Goal: Information Seeking & Learning: Check status

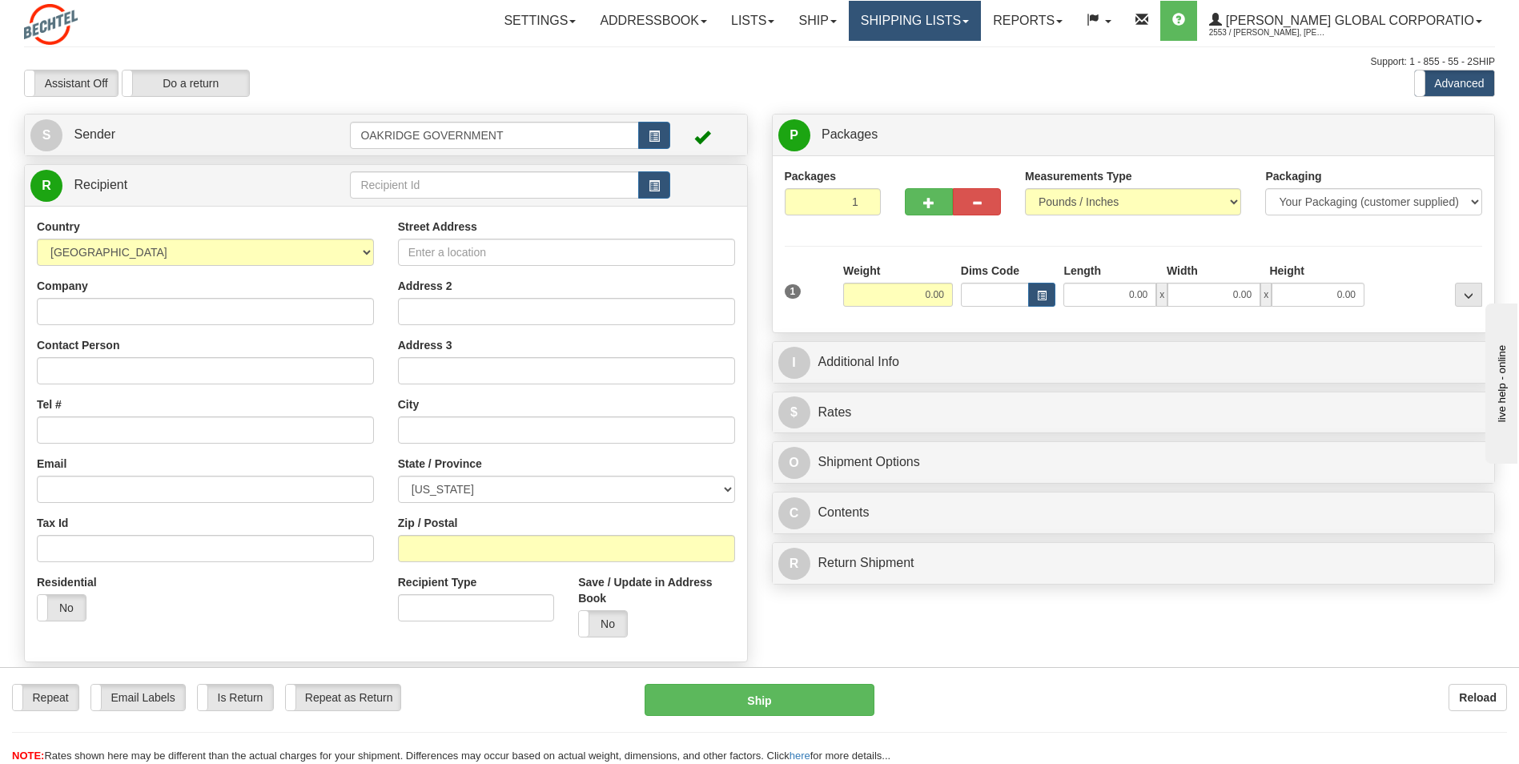
drag, startPoint x: 965, startPoint y: 23, endPoint x: 977, endPoint y: 18, distance: 12.9
click at [965, 23] on link "Shipping lists" at bounding box center [915, 21] width 132 height 40
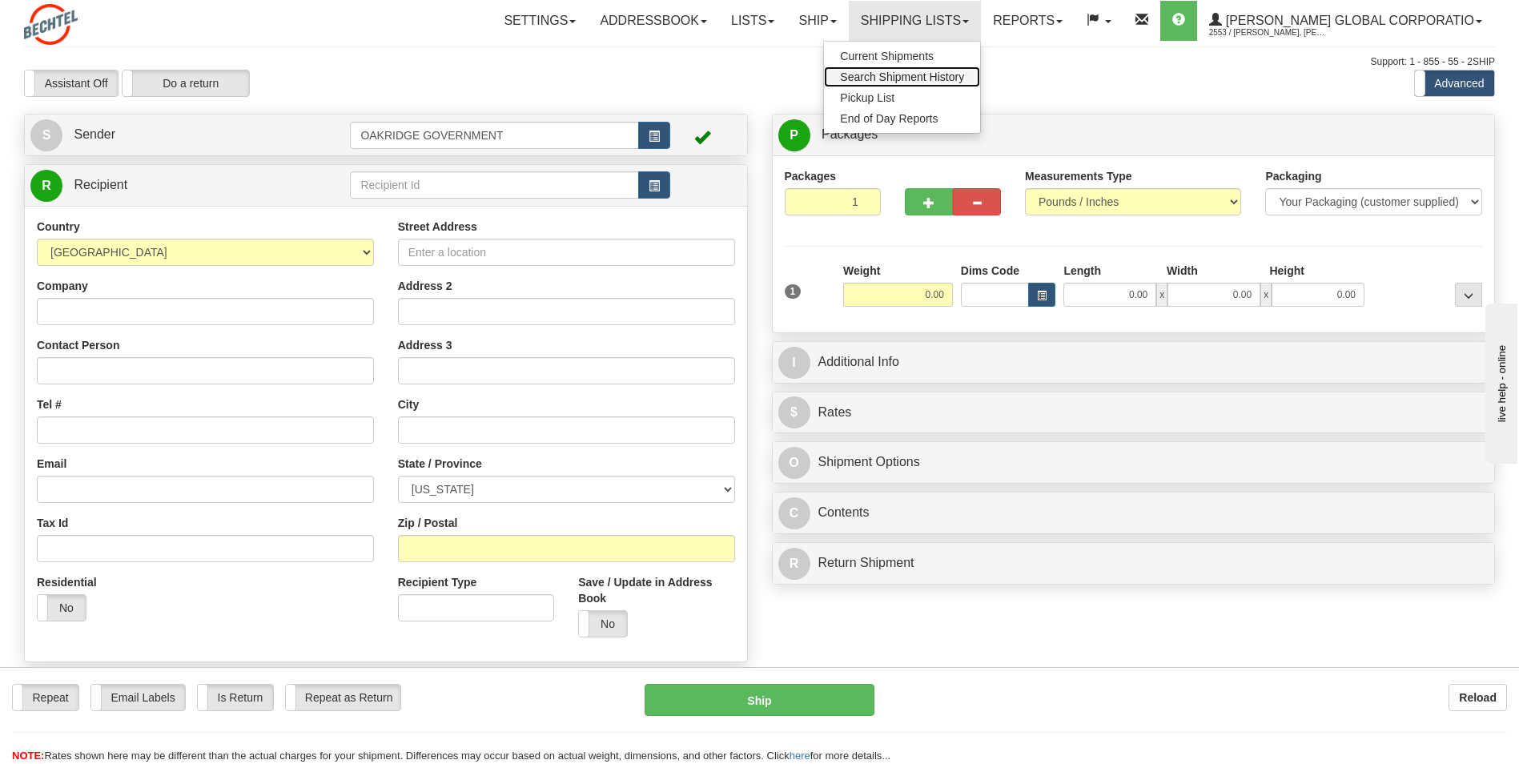
click at [916, 76] on span "Search Shipment History" at bounding box center [902, 76] width 124 height 13
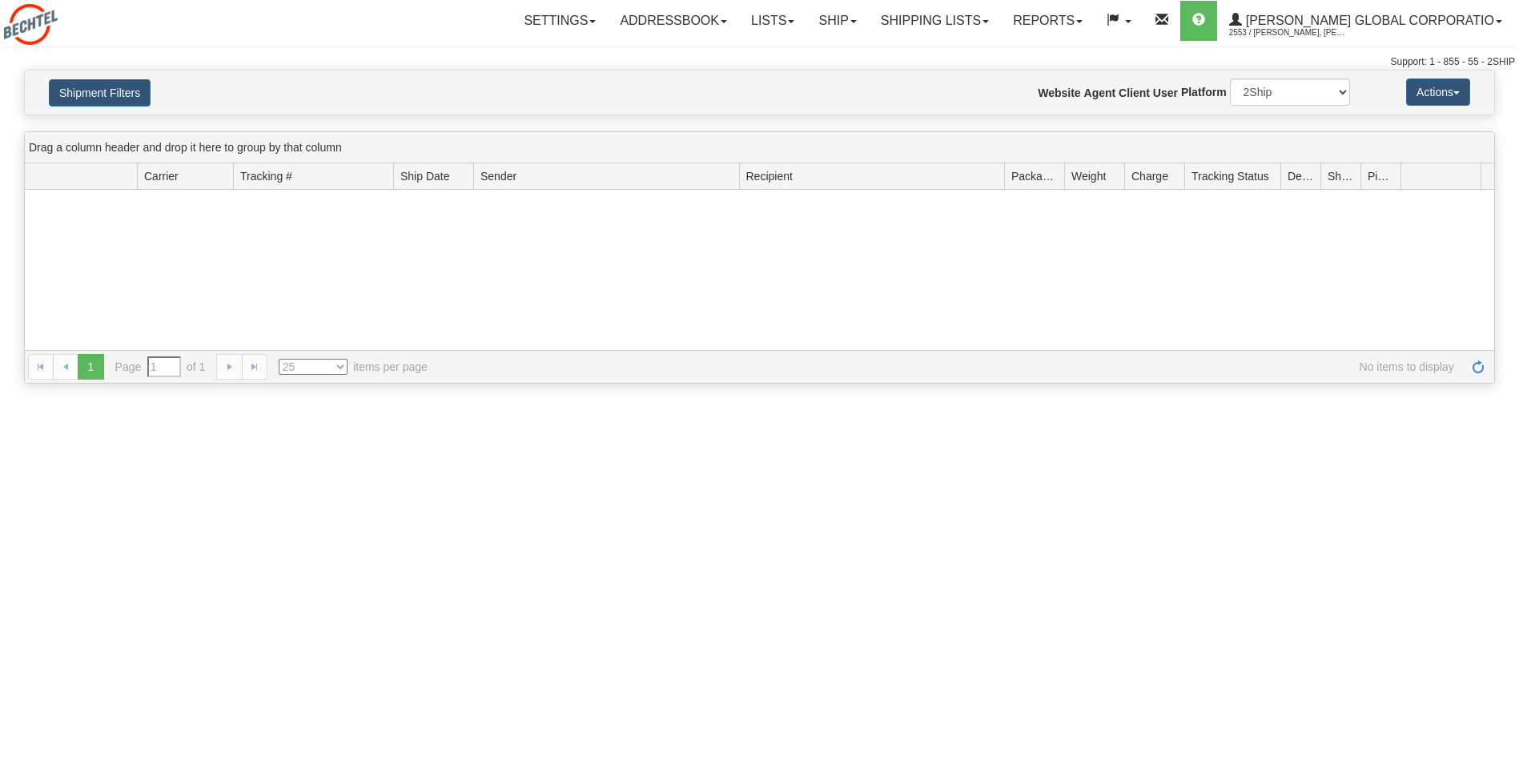
type input "From [DATE] To [DATE]"
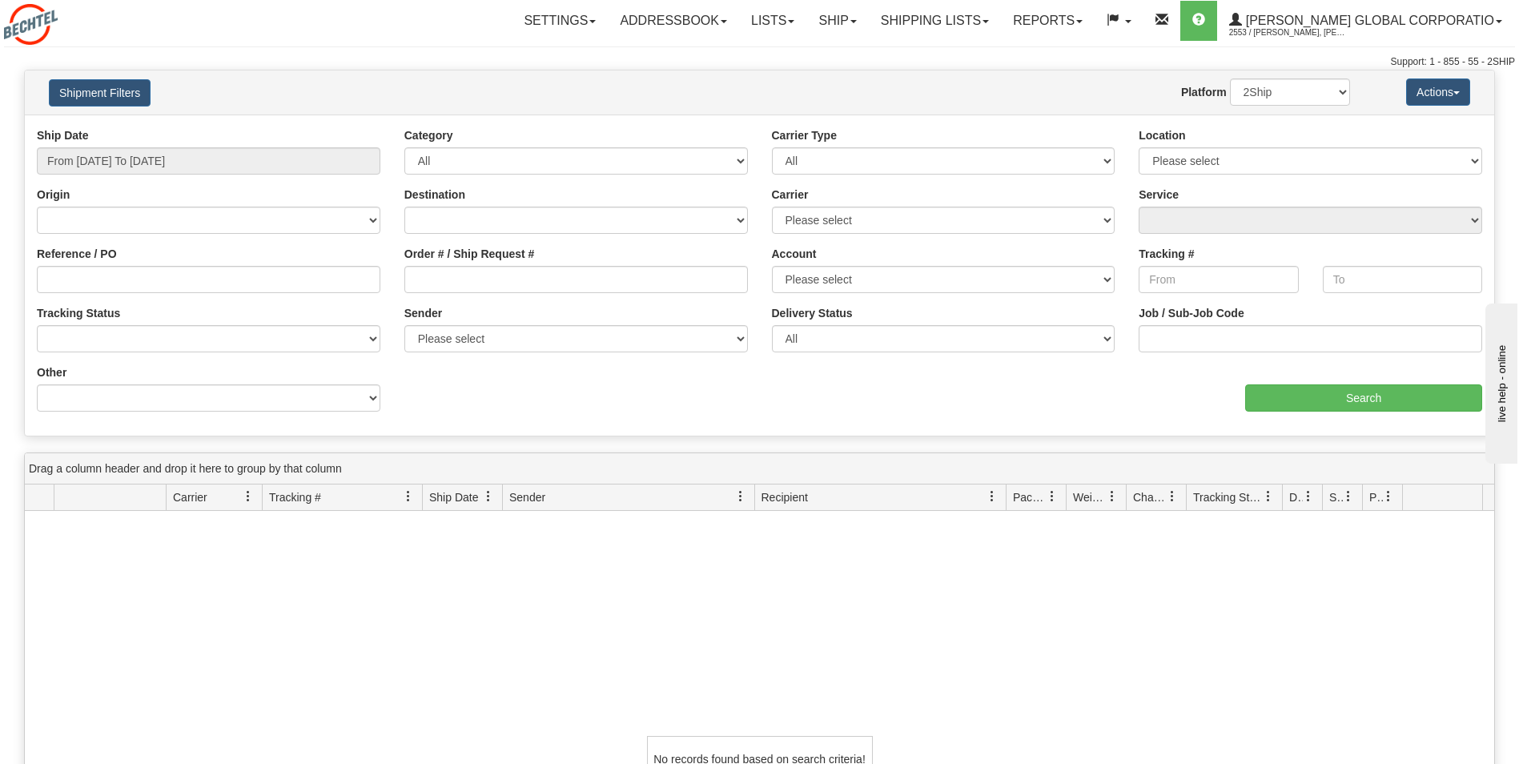
click at [373, 60] on div "Support: 1 - 855 - 55 - 2SHIP" at bounding box center [759, 62] width 1511 height 14
click at [976, 20] on link "Shipping lists" at bounding box center [935, 21] width 132 height 40
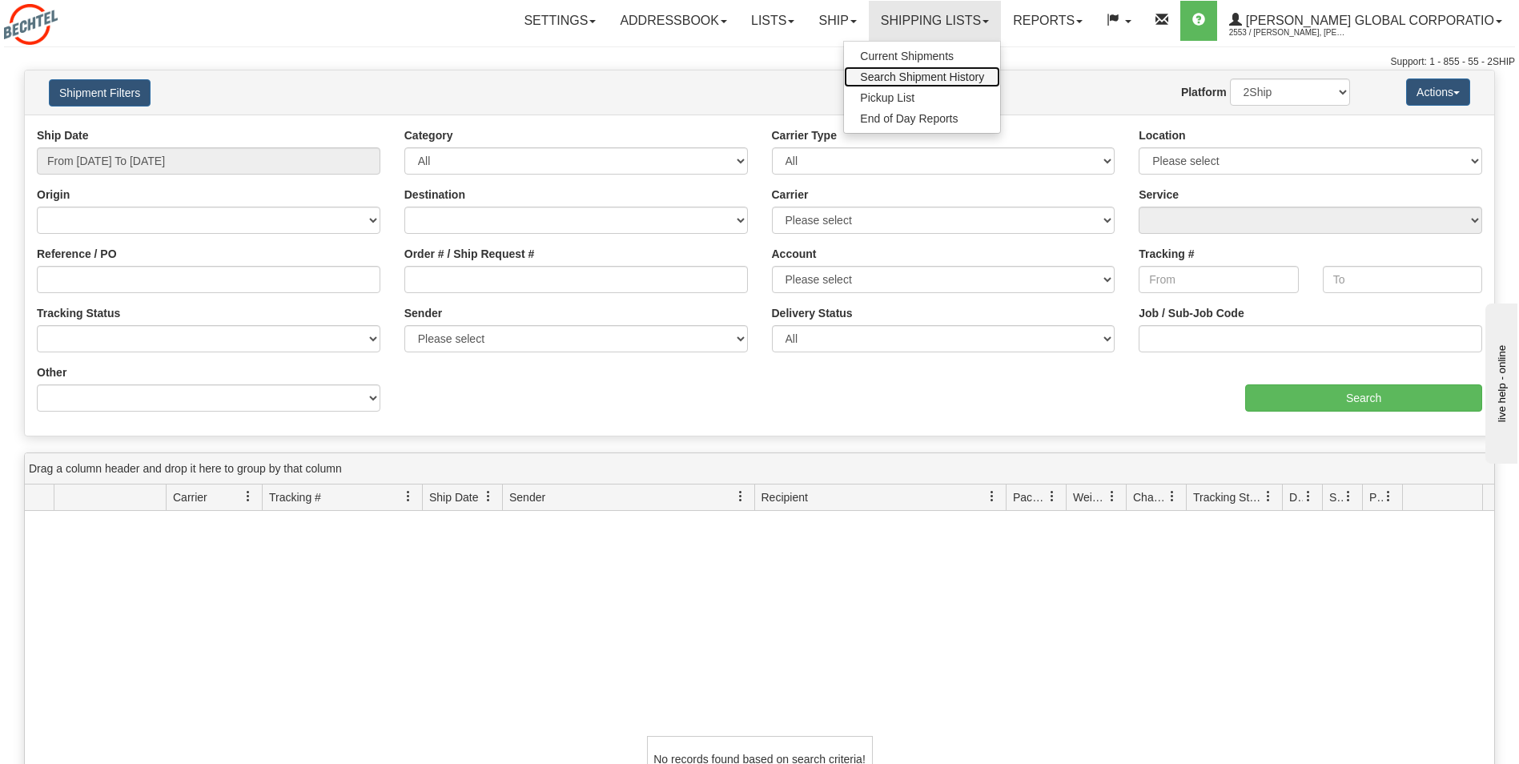
click at [938, 79] on span "Search Shipment History" at bounding box center [922, 76] width 124 height 13
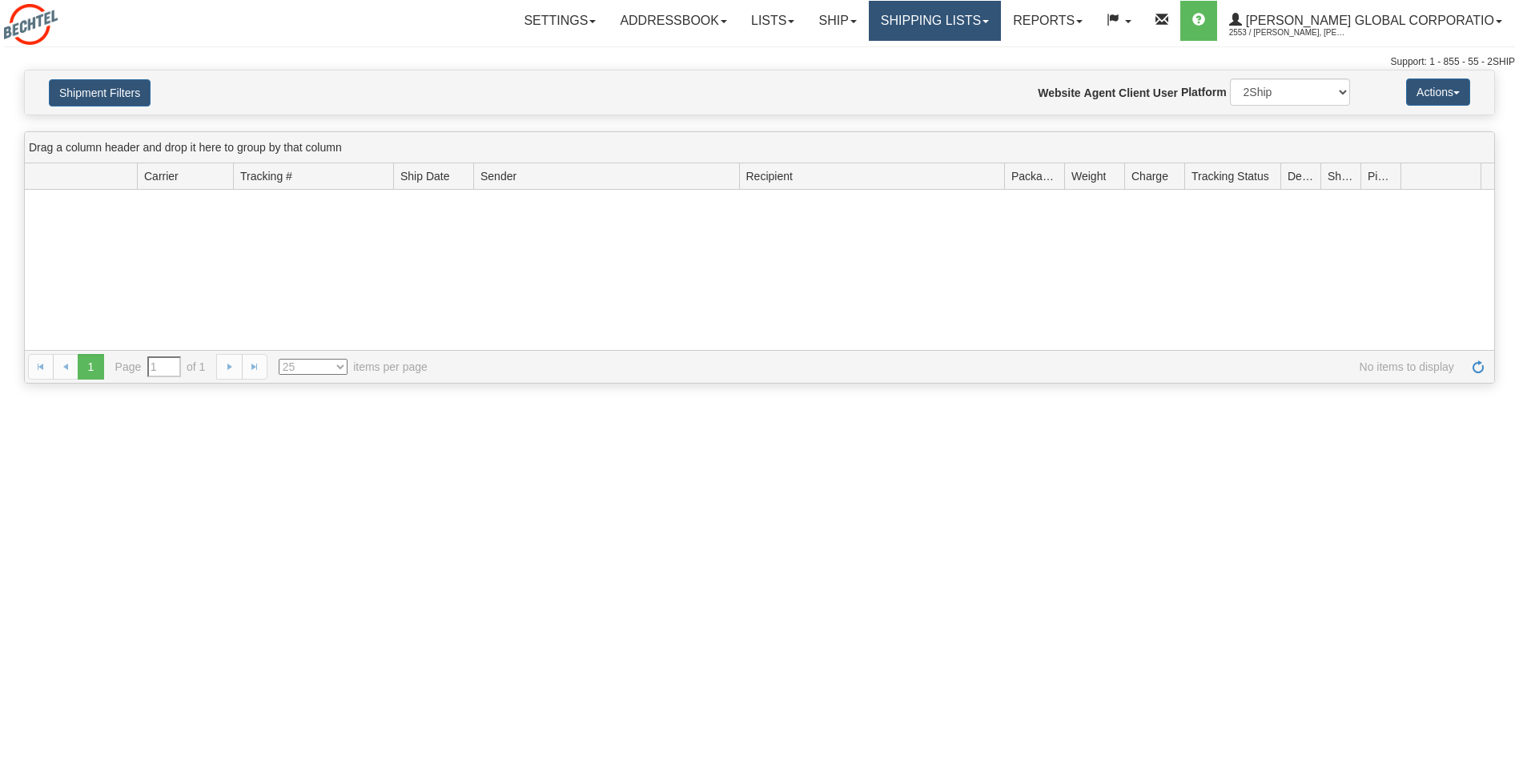
type input "From [DATE] To [DATE]"
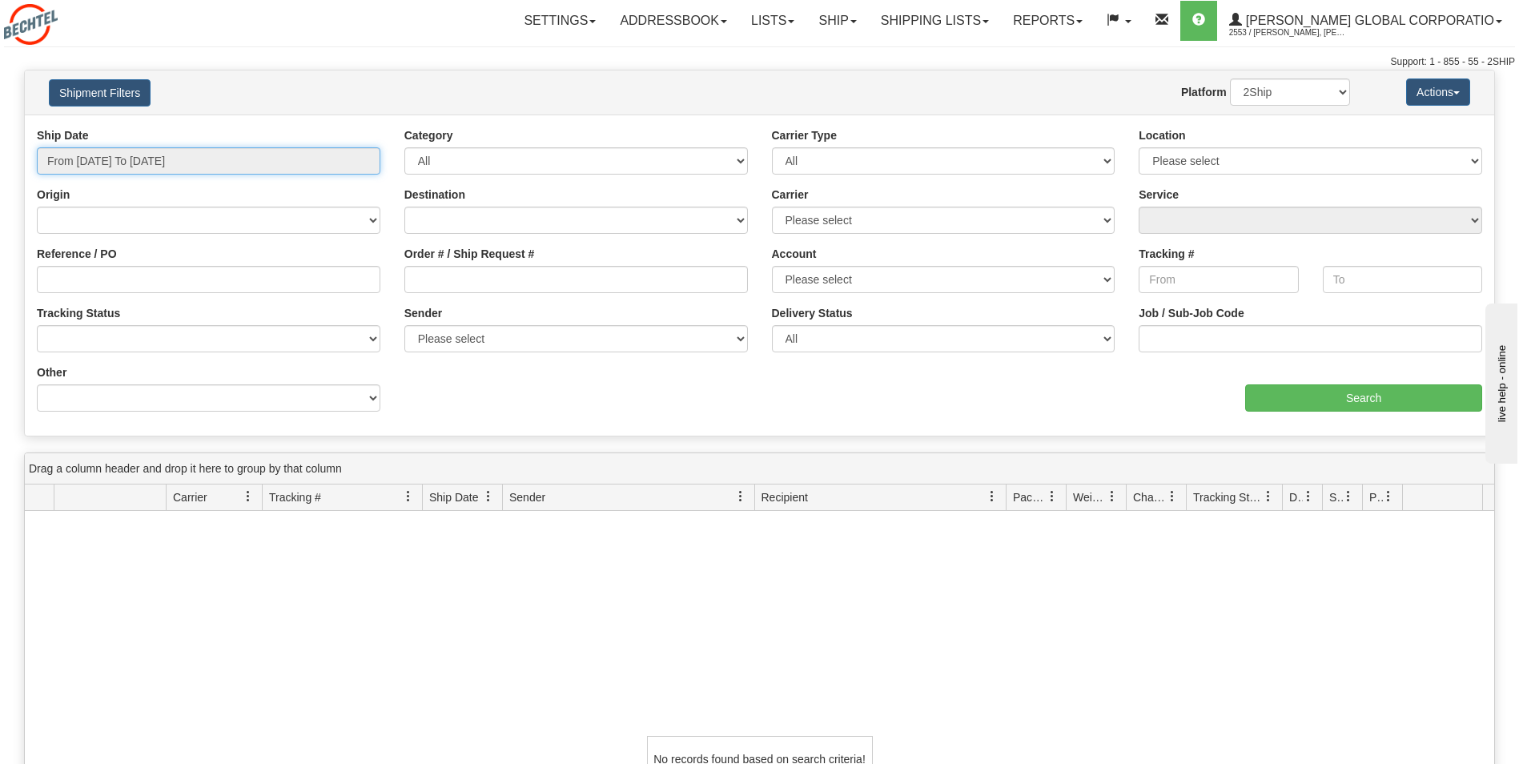
click at [204, 161] on input "From [DATE] To [DATE]" at bounding box center [209, 160] width 344 height 27
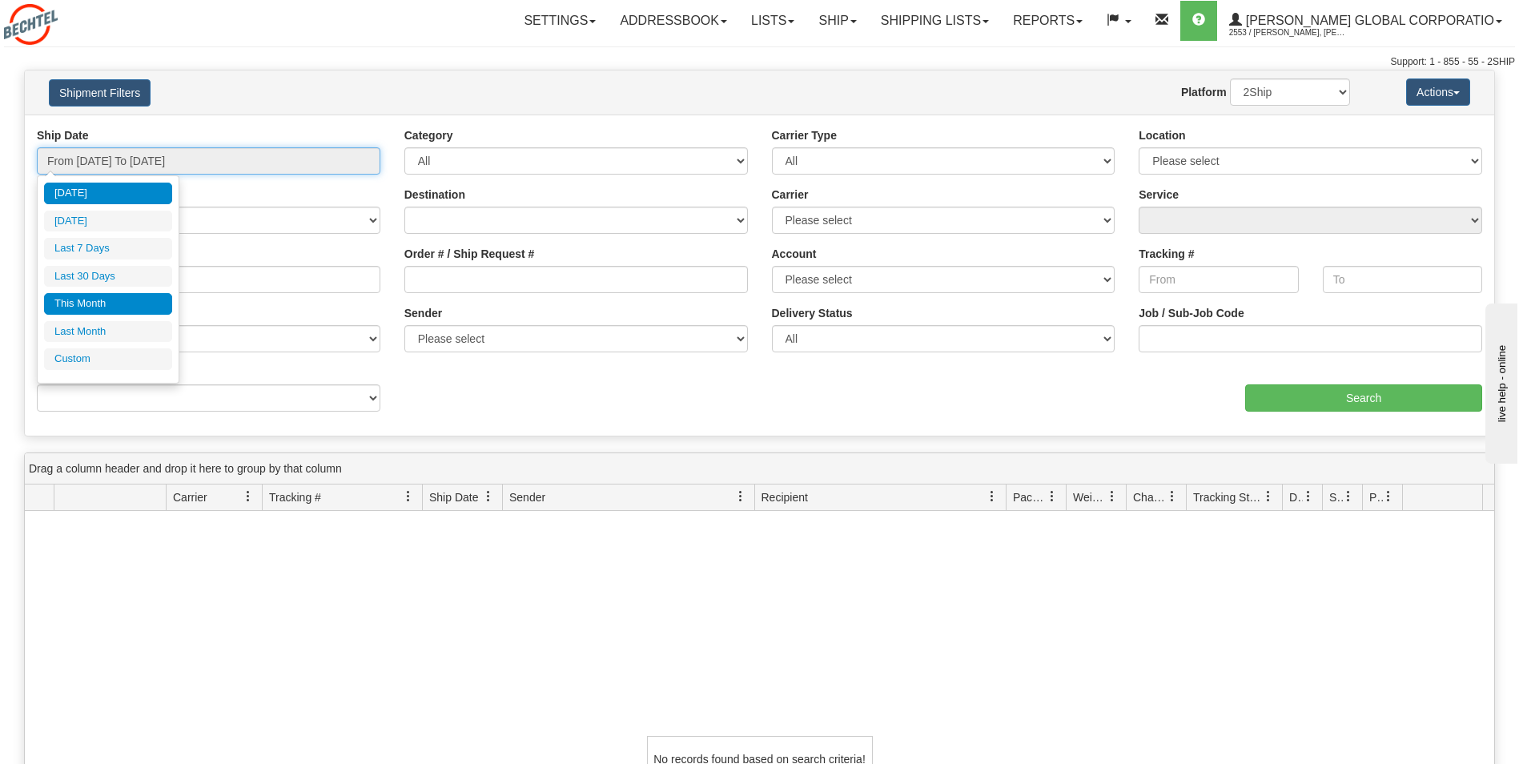
type input "[DATE]"
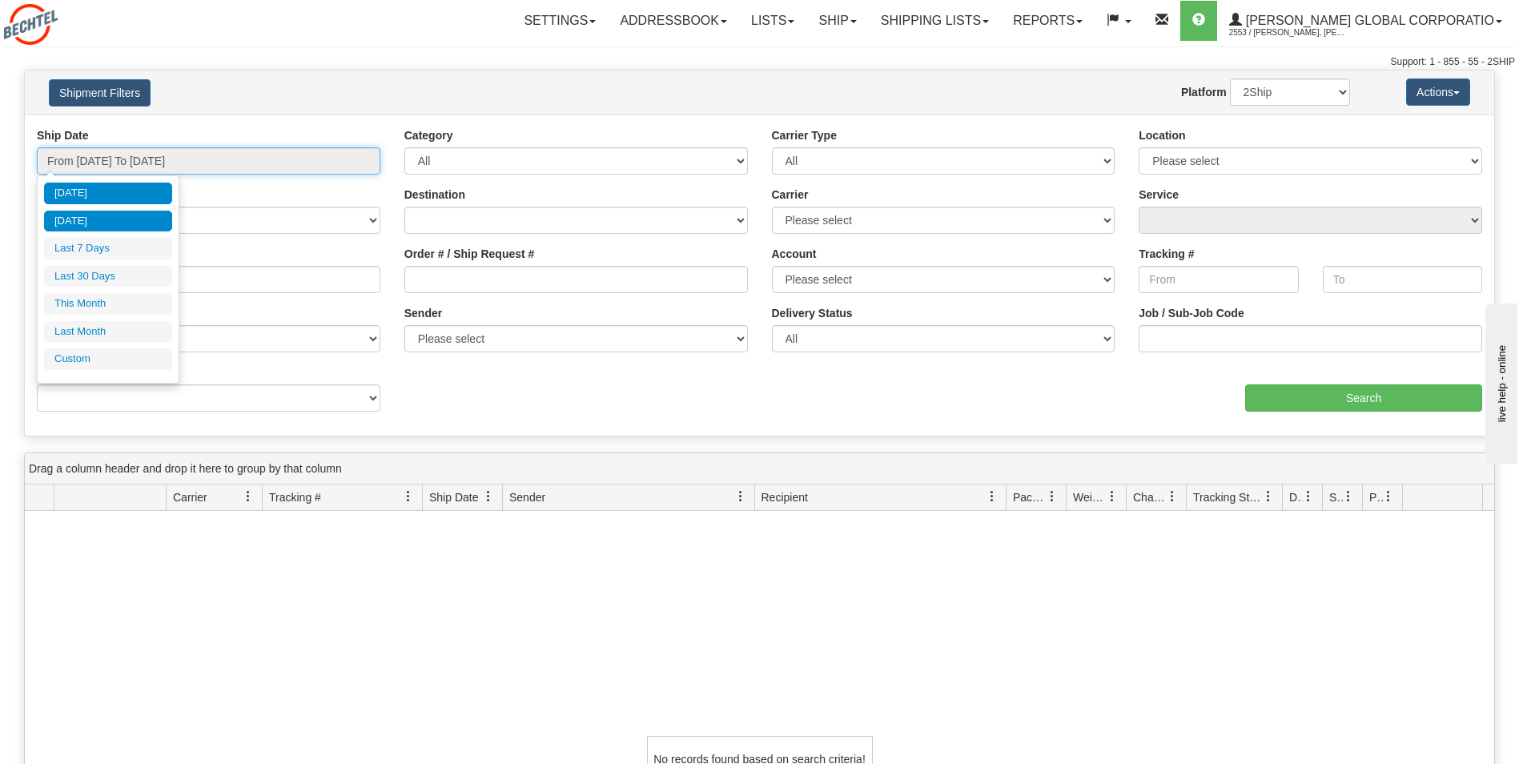
type input "[DATE]"
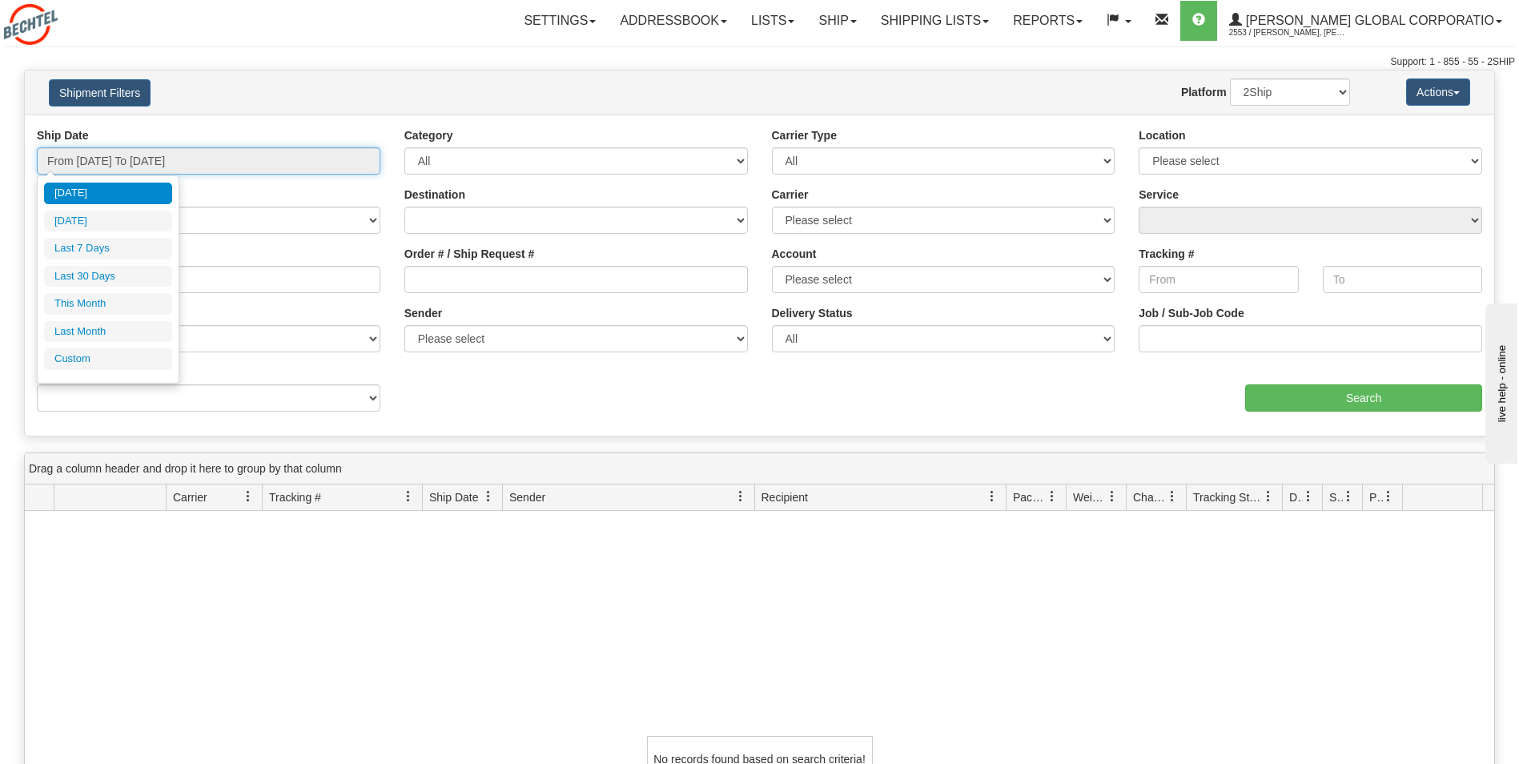
type input "[DATE]"
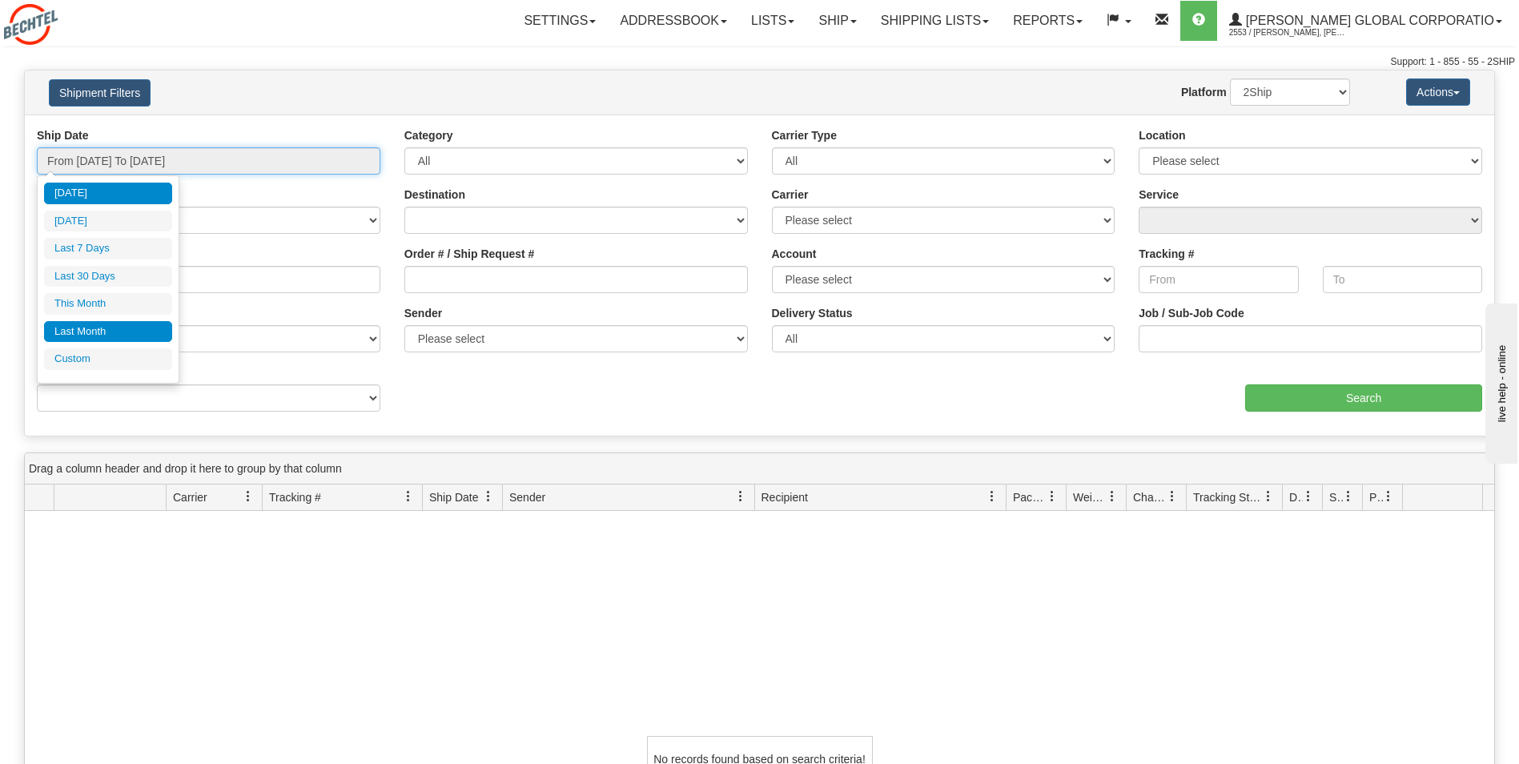
type input "[DATE]"
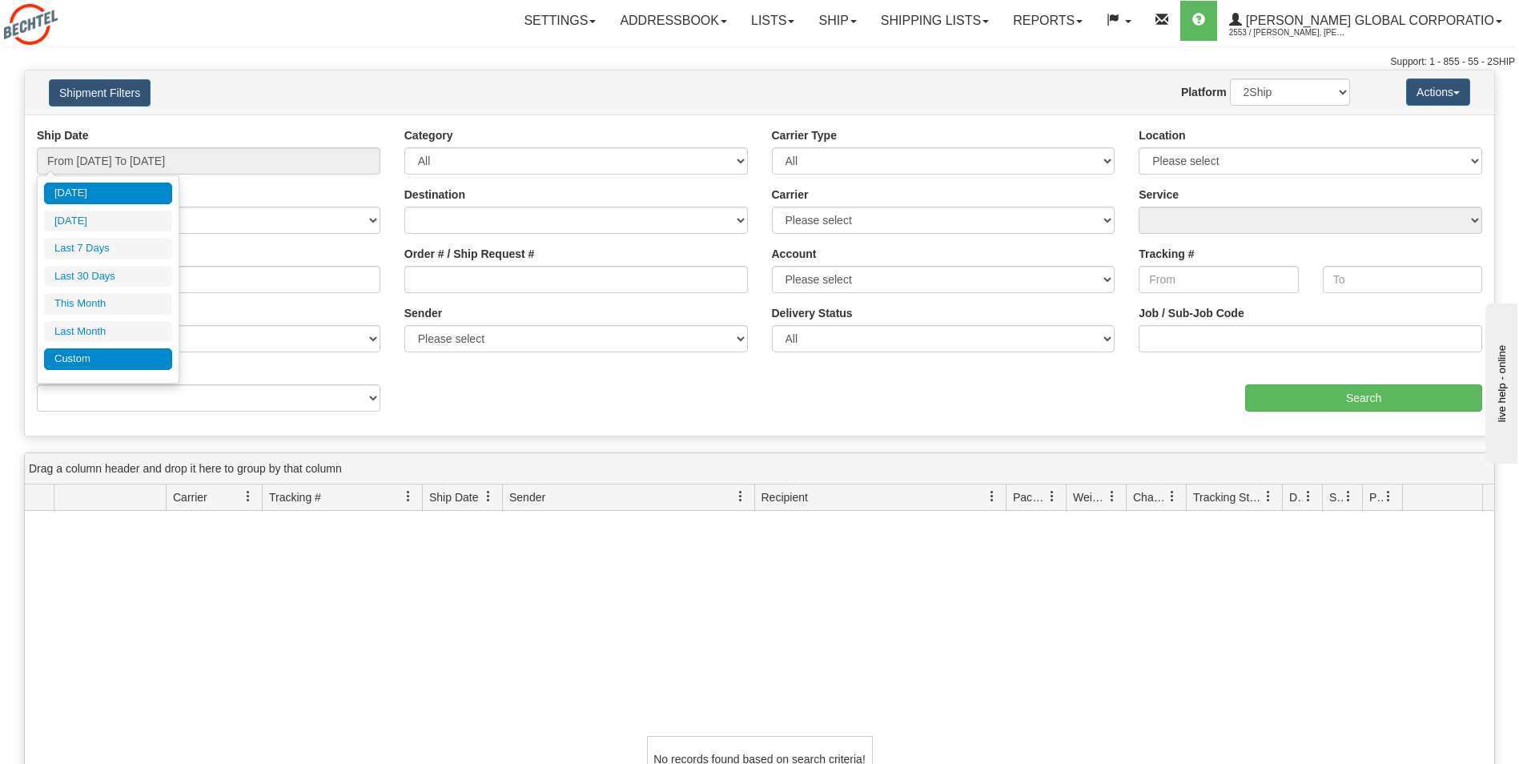
click at [67, 364] on li "Custom" at bounding box center [108, 359] width 128 height 22
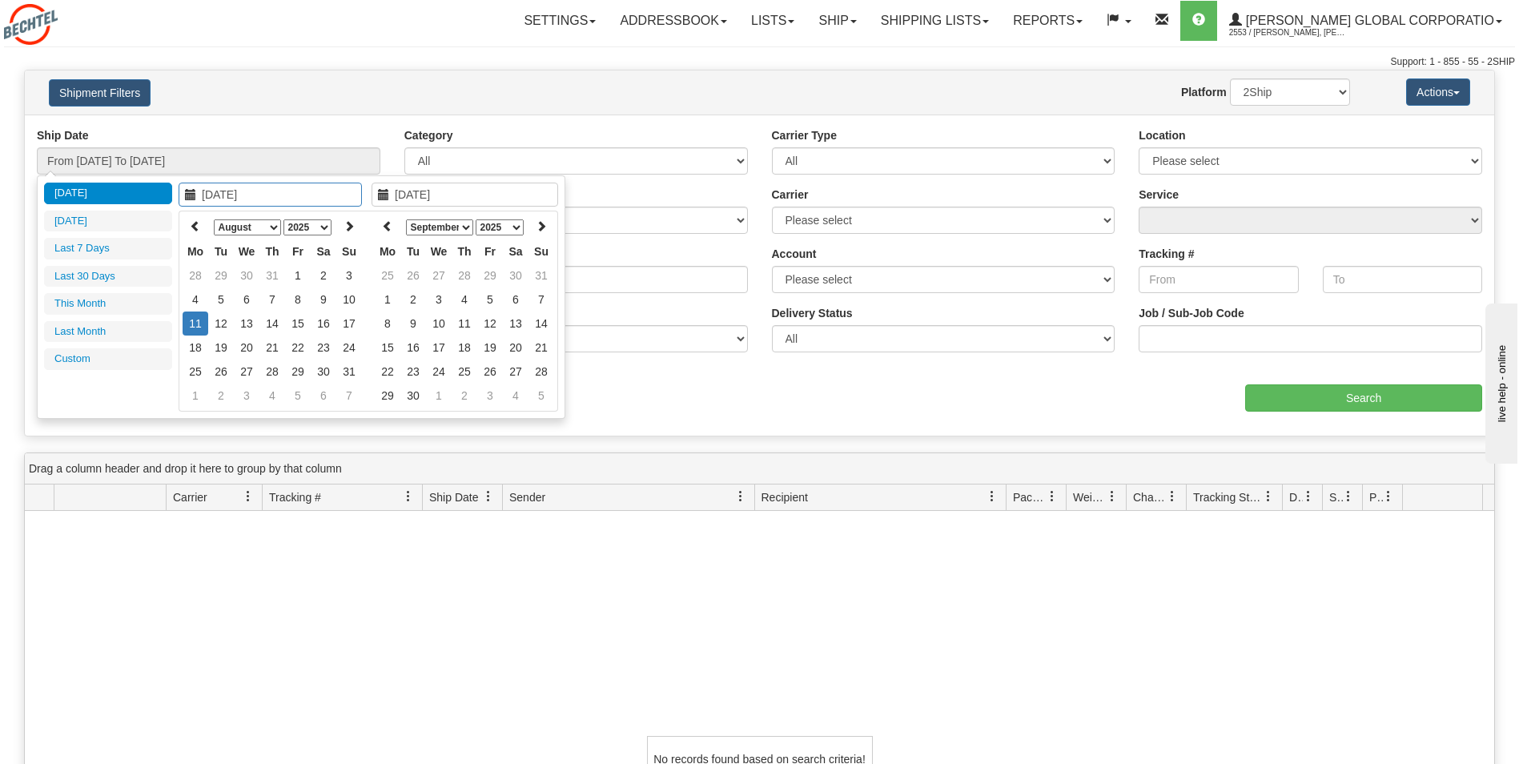
click at [272, 227] on select "January February March April May June July August September October November De…" at bounding box center [247, 227] width 67 height 16
type input "07/01/2025"
click at [224, 272] on td "1" at bounding box center [221, 276] width 26 height 24
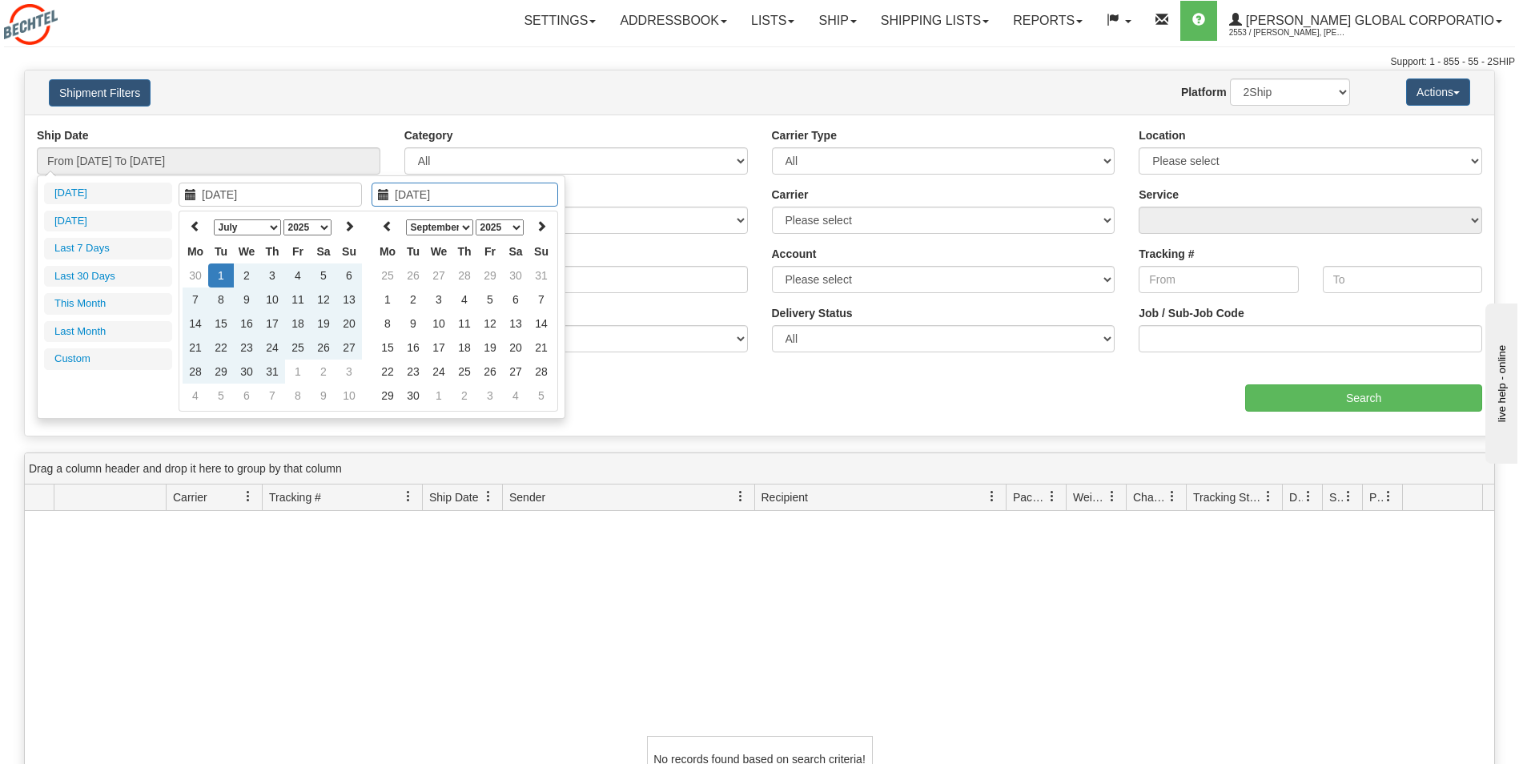
click at [466, 225] on select "January February March April May June July August September October November De…" at bounding box center [439, 227] width 67 height 16
type input "[DATE]"
click at [386, 321] on td "11" at bounding box center [388, 324] width 26 height 24
type input "From 07/01/2025 To 08/11/2025"
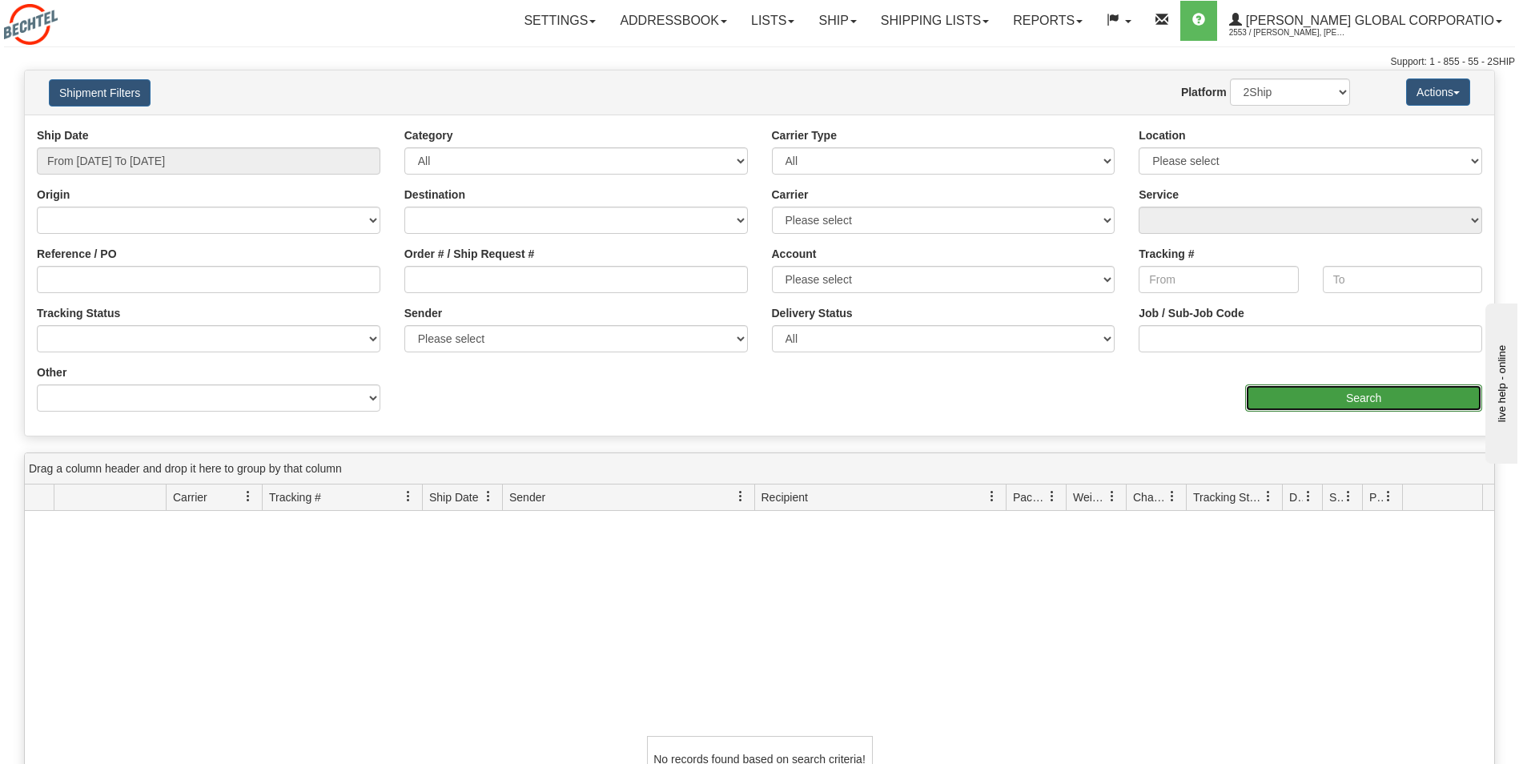
click at [1391, 395] on input "Search" at bounding box center [1364, 397] width 237 height 27
